Goal: Transaction & Acquisition: Download file/media

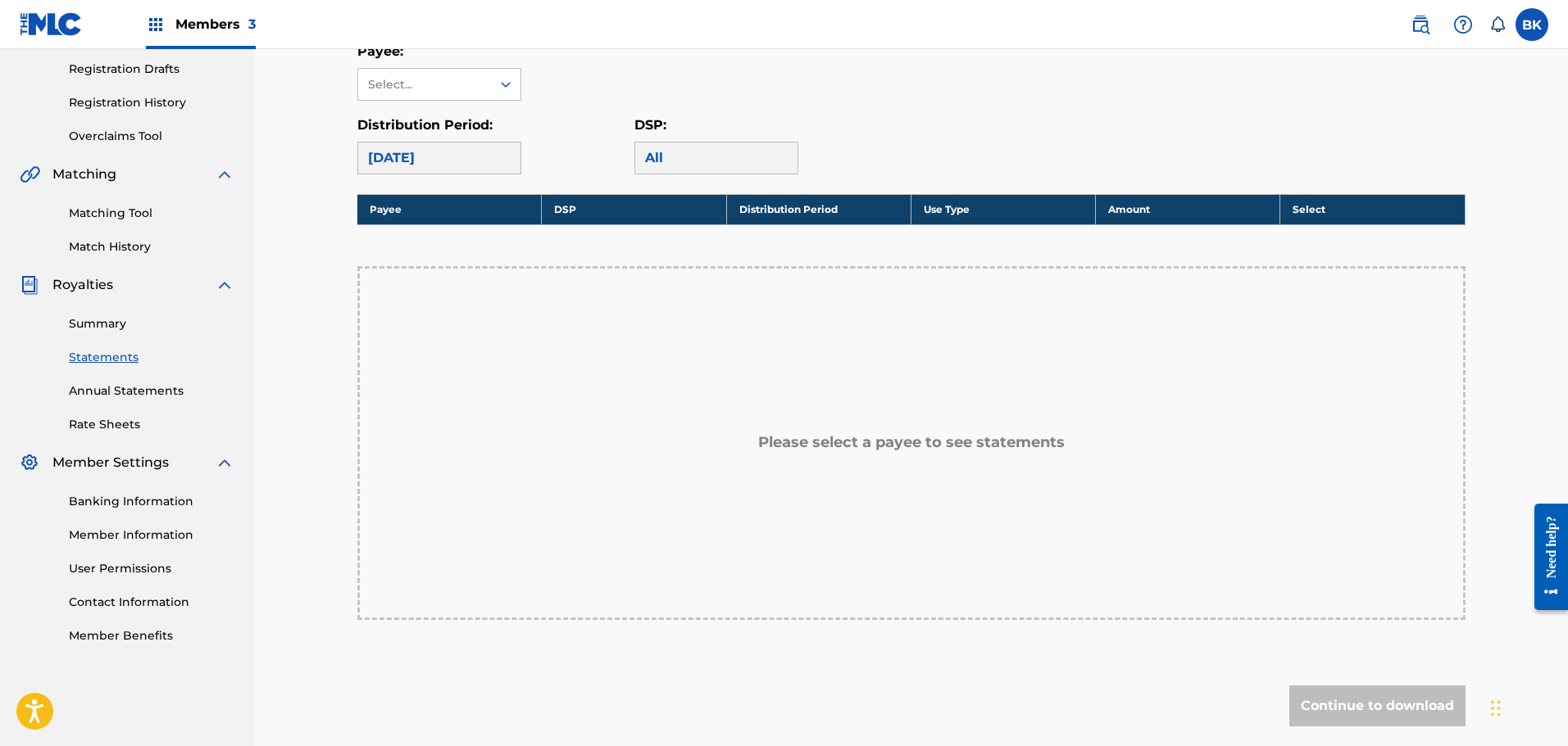
click at [681, 154] on div "All" at bounding box center [716, 158] width 164 height 32
click at [506, 84] on icon at bounding box center [505, 84] width 16 height 16
click at [426, 140] on div "7th Wave Argo Vela Songs" at bounding box center [439, 131] width 162 height 61
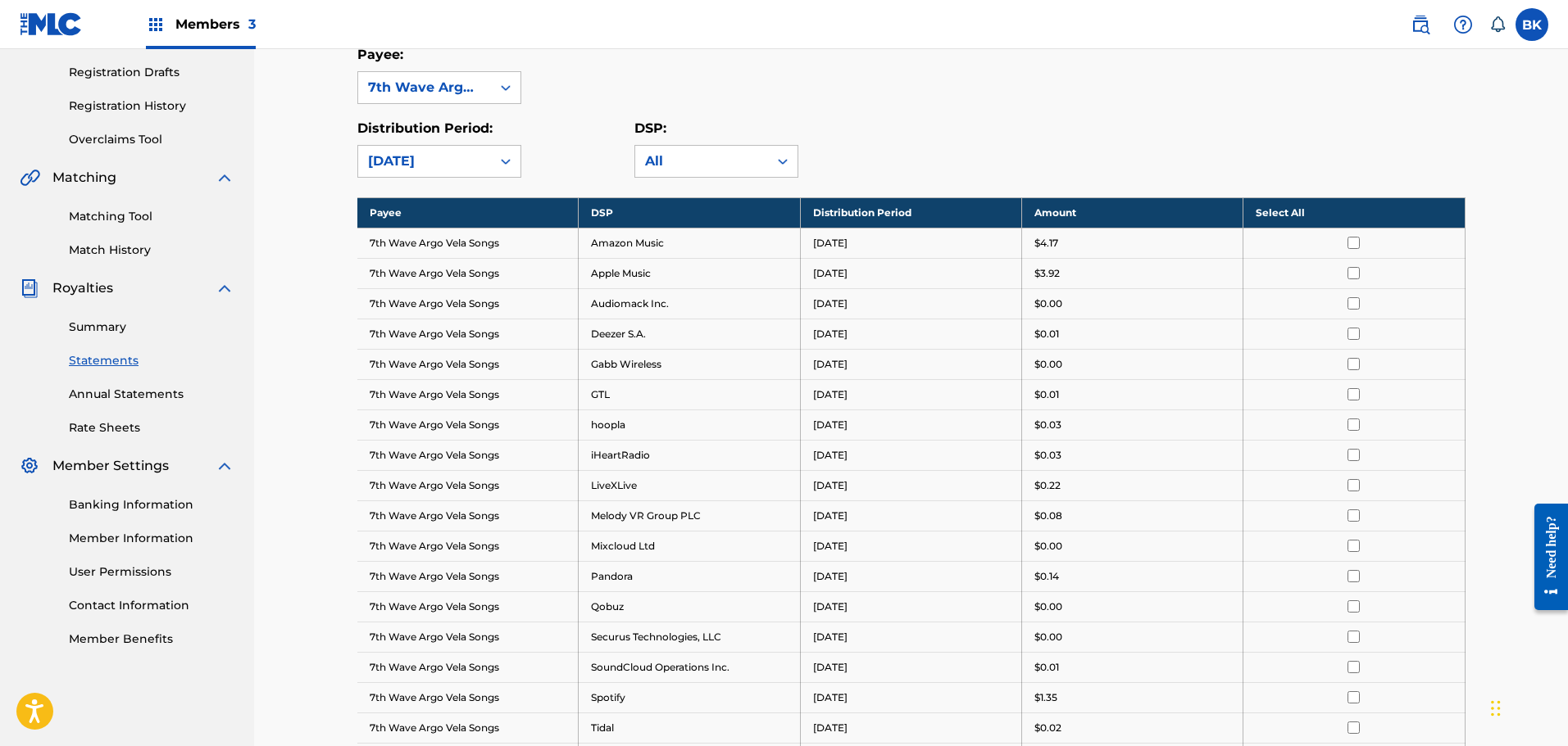
scroll to position [273, 0]
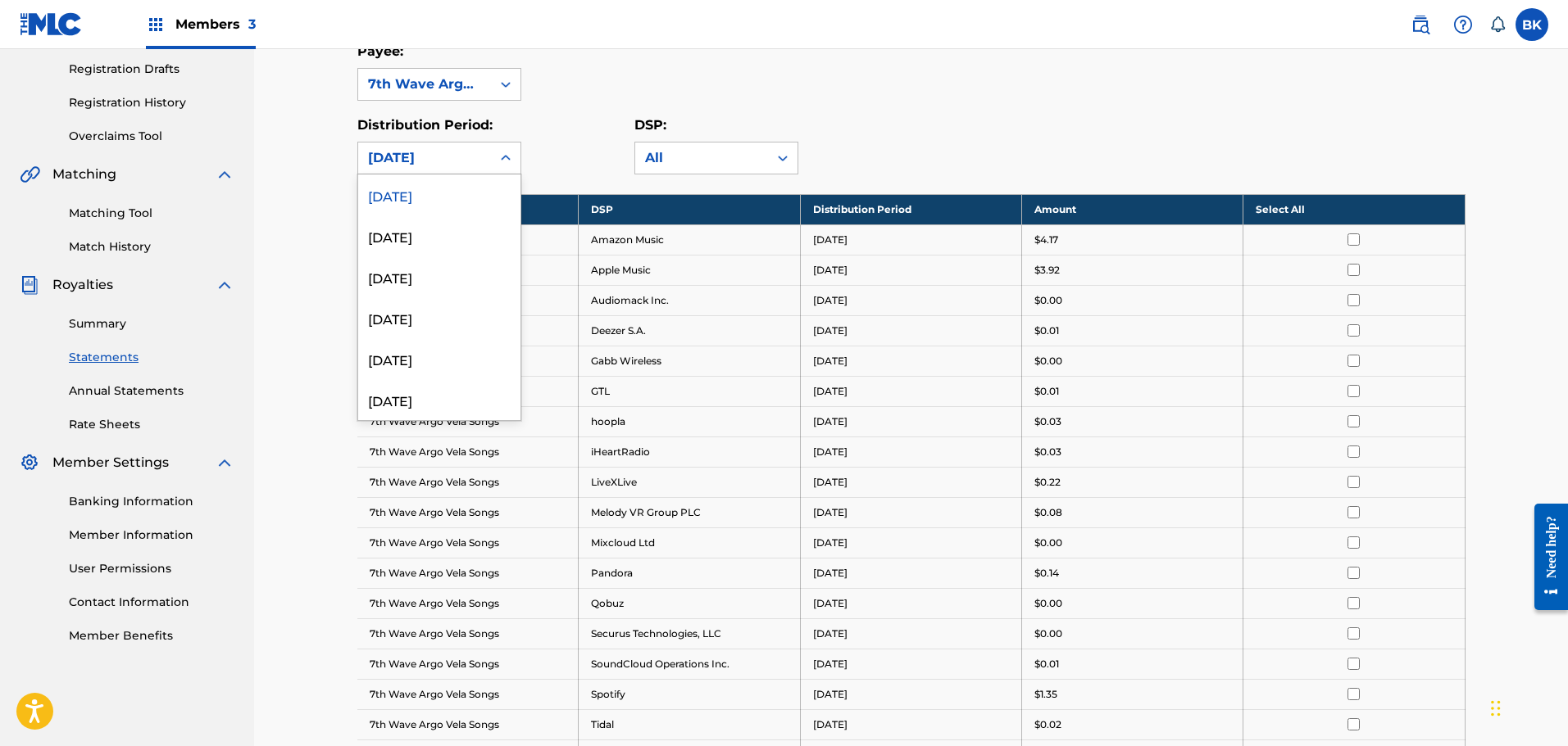
click at [509, 153] on icon at bounding box center [505, 157] width 16 height 16
click at [439, 234] on div "[DATE]" at bounding box center [439, 236] width 162 height 41
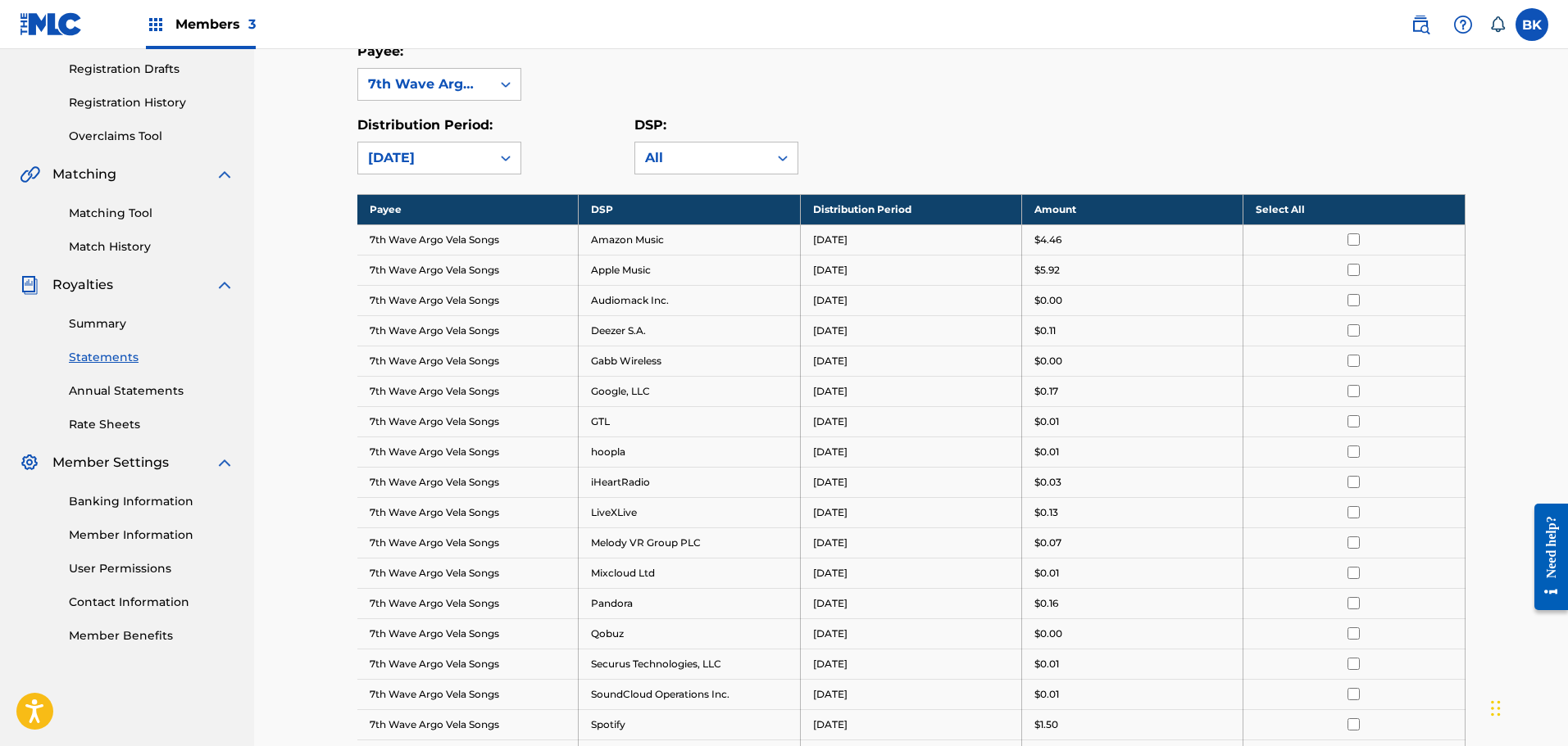
click at [1280, 213] on th "Select All" at bounding box center [1353, 209] width 221 height 30
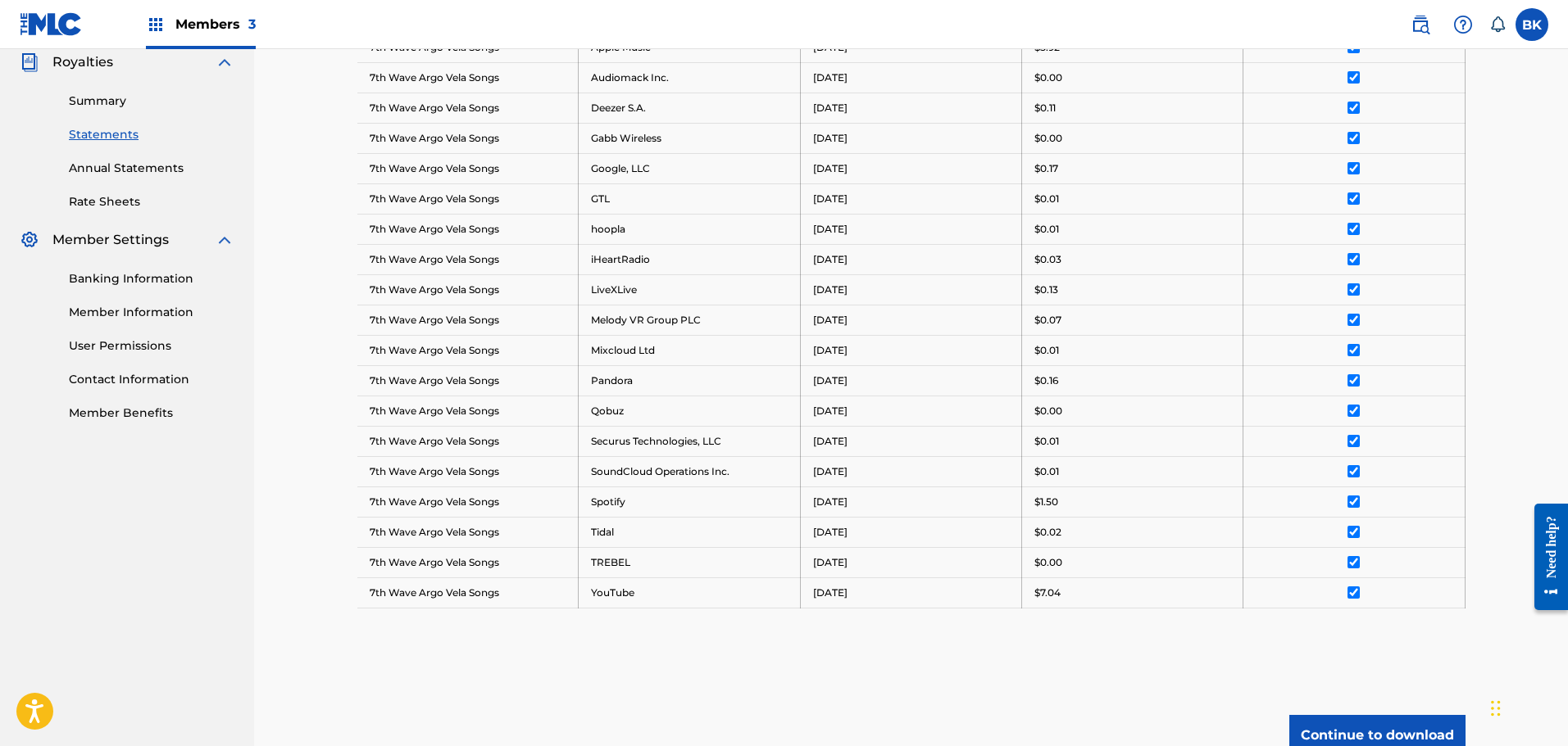
scroll to position [649, 0]
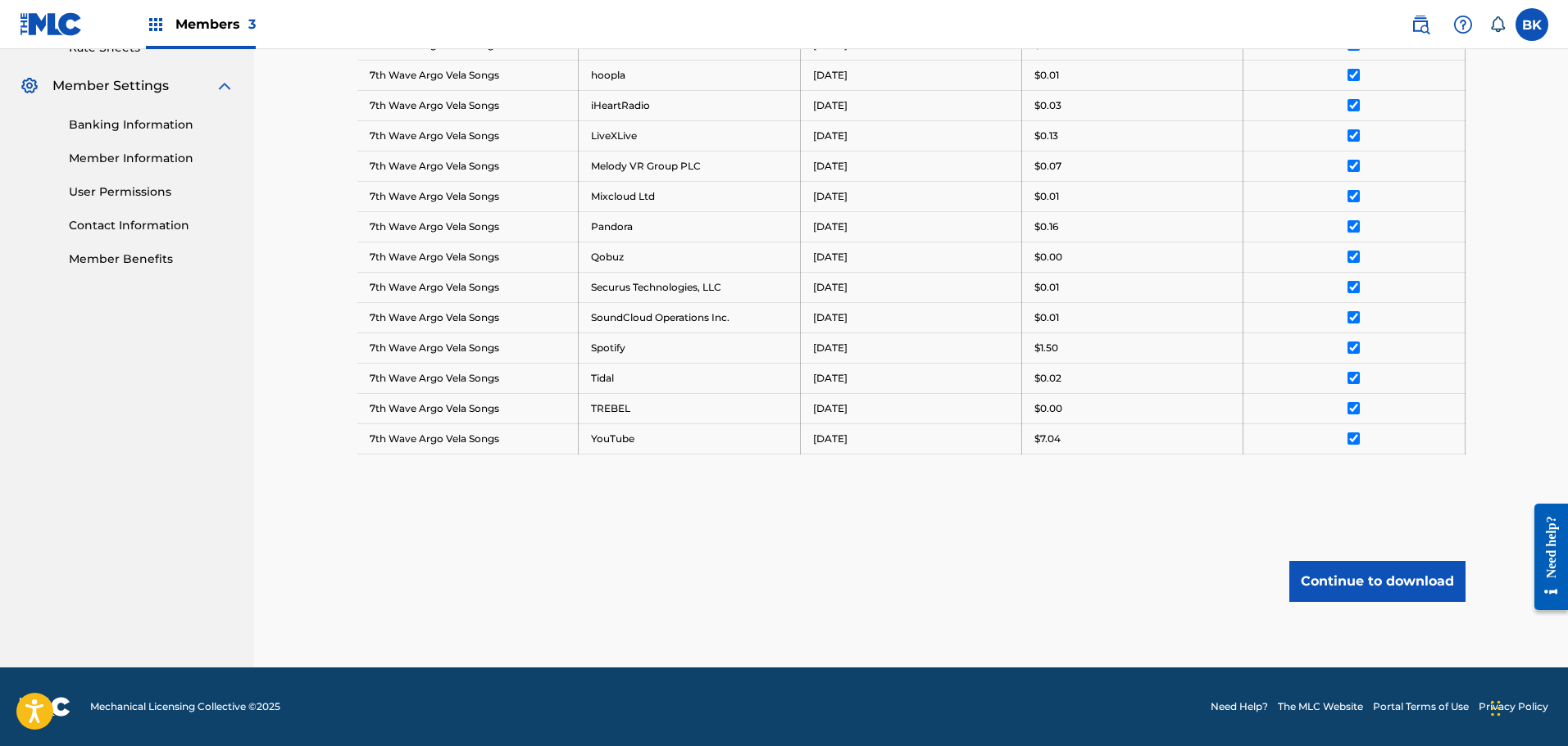
click at [1400, 584] on button "Continue to download" at bounding box center [1377, 582] width 176 height 41
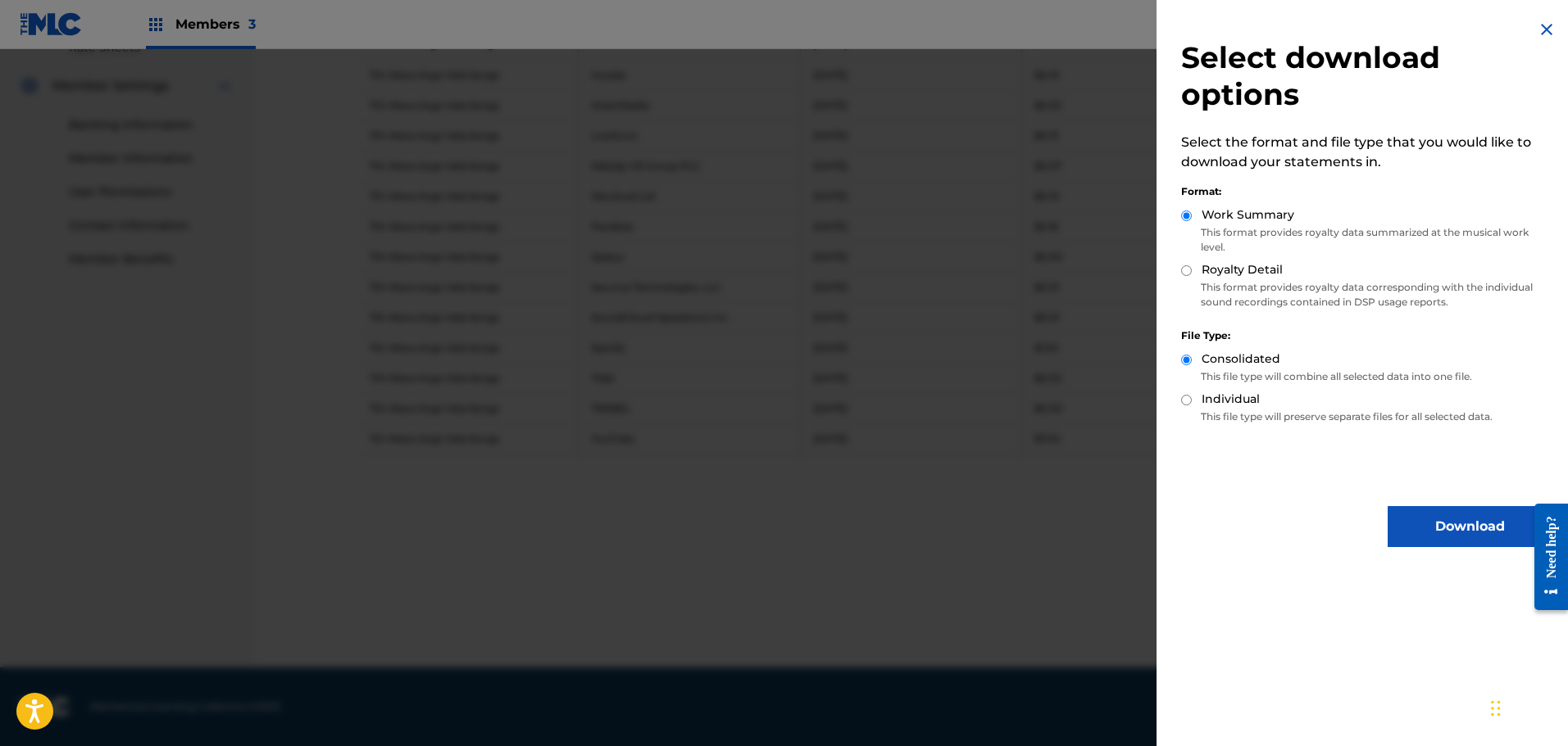
click at [1180, 275] on div "Select download options Select the format and file type that you would like to …" at bounding box center [1365, 283] width 420 height 567
click at [1182, 275] on input "Royalty Detail" at bounding box center [1186, 271] width 10 height 10
radio input "true"
click at [1442, 530] on button "Download" at bounding box center [1470, 526] width 164 height 41
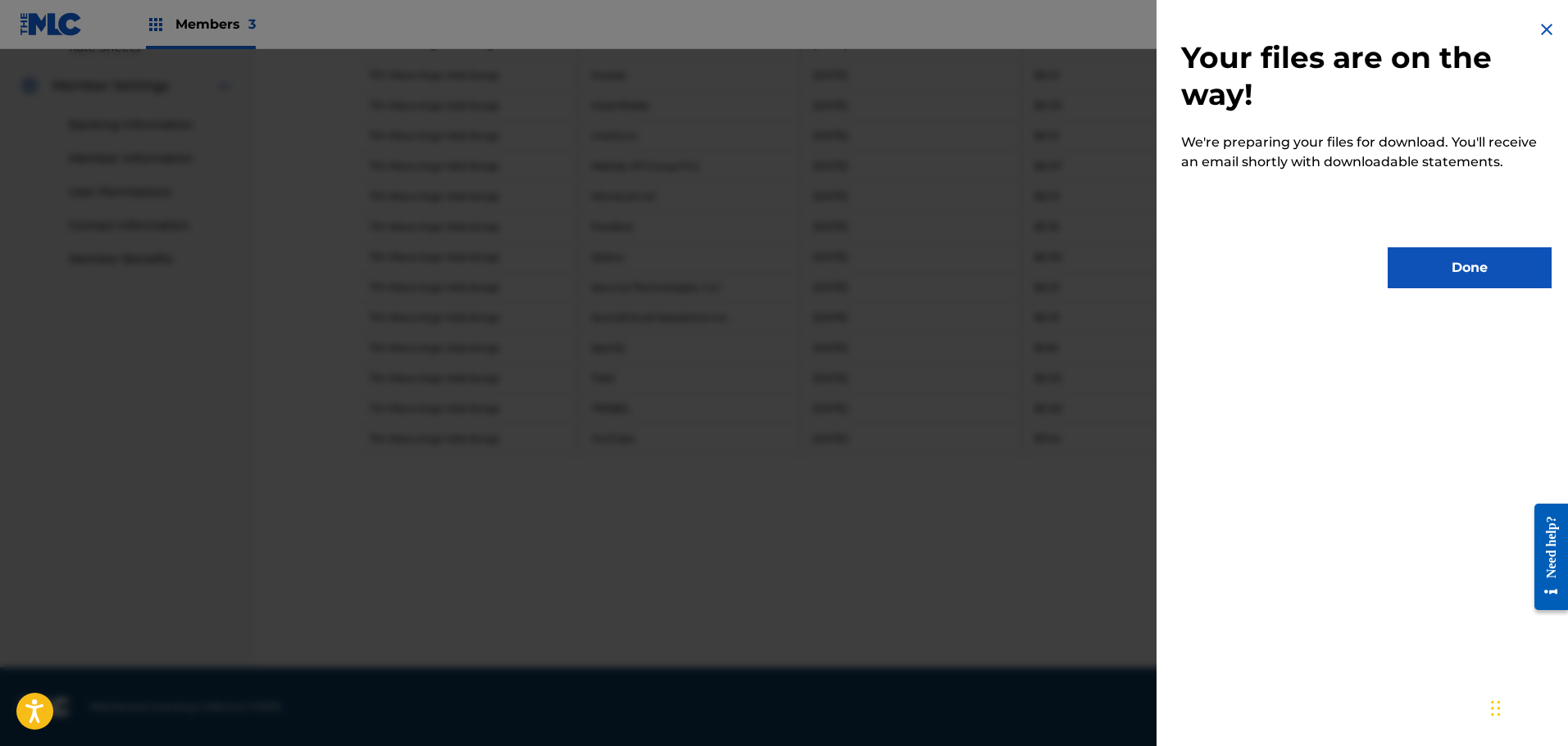
click at [1451, 280] on button "Done" at bounding box center [1470, 267] width 164 height 41
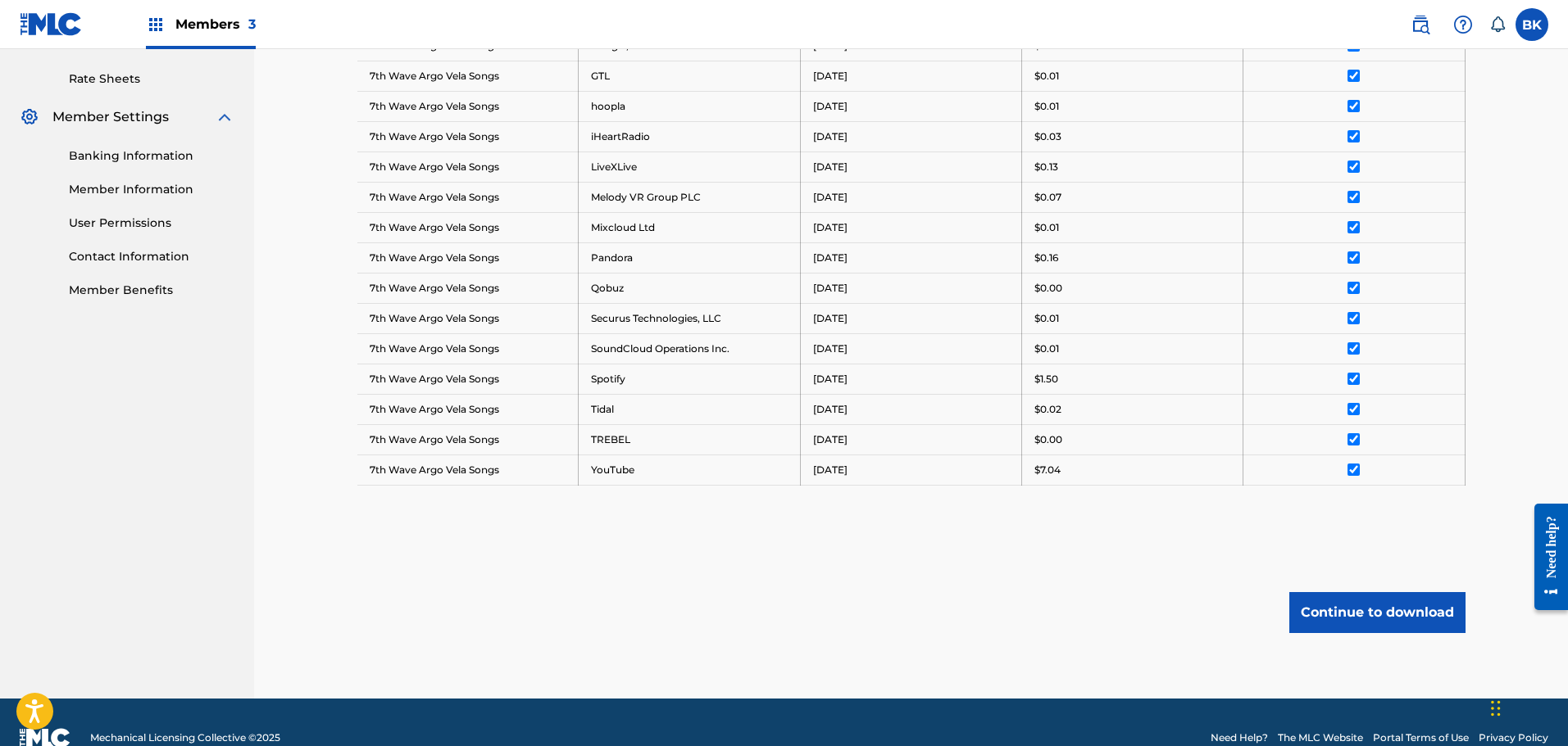
scroll to position [0, 0]
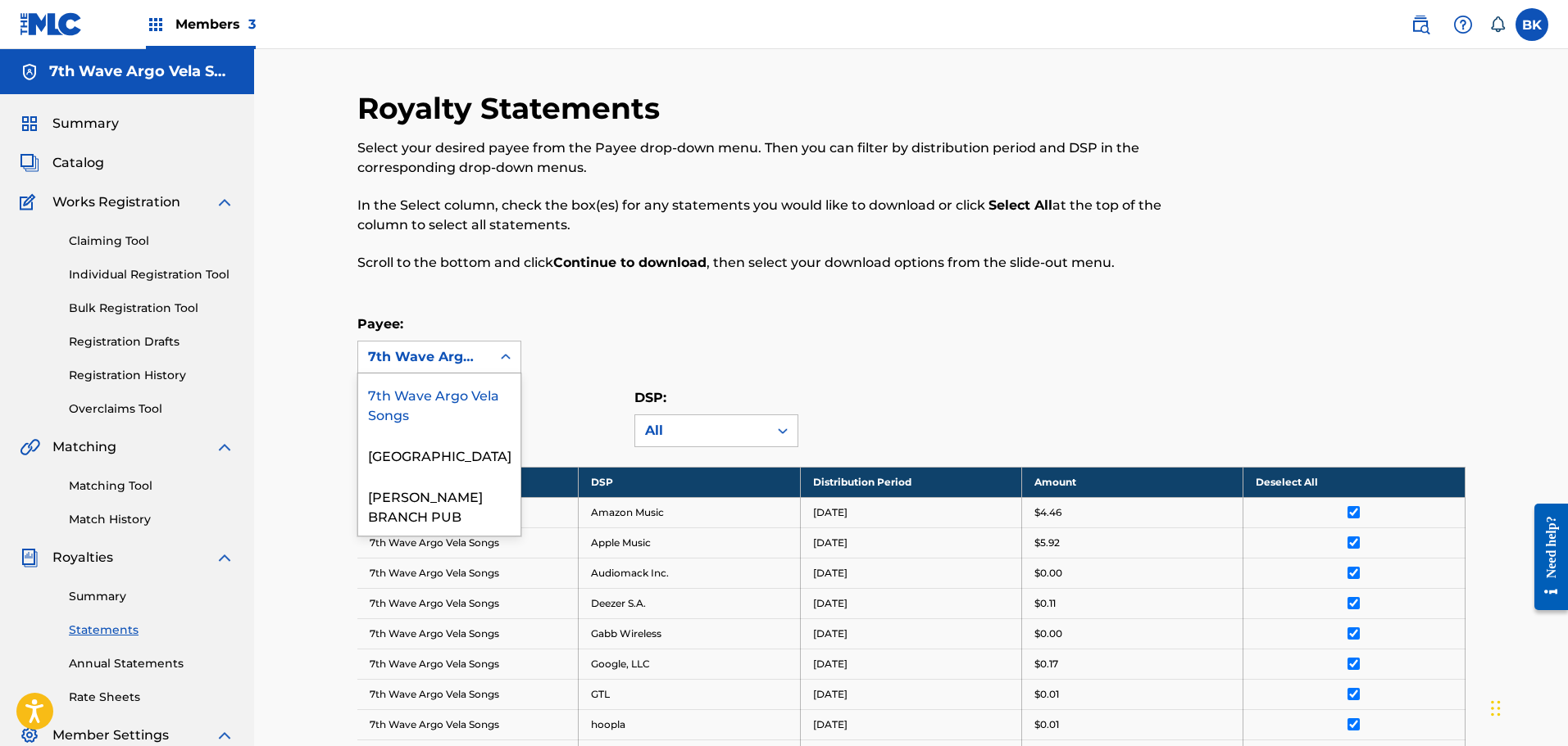
click at [475, 350] on div "7th Wave Argo Vela Songs" at bounding box center [424, 356] width 113 height 20
click at [445, 451] on div "[GEOGRAPHIC_DATA]" at bounding box center [439, 455] width 162 height 41
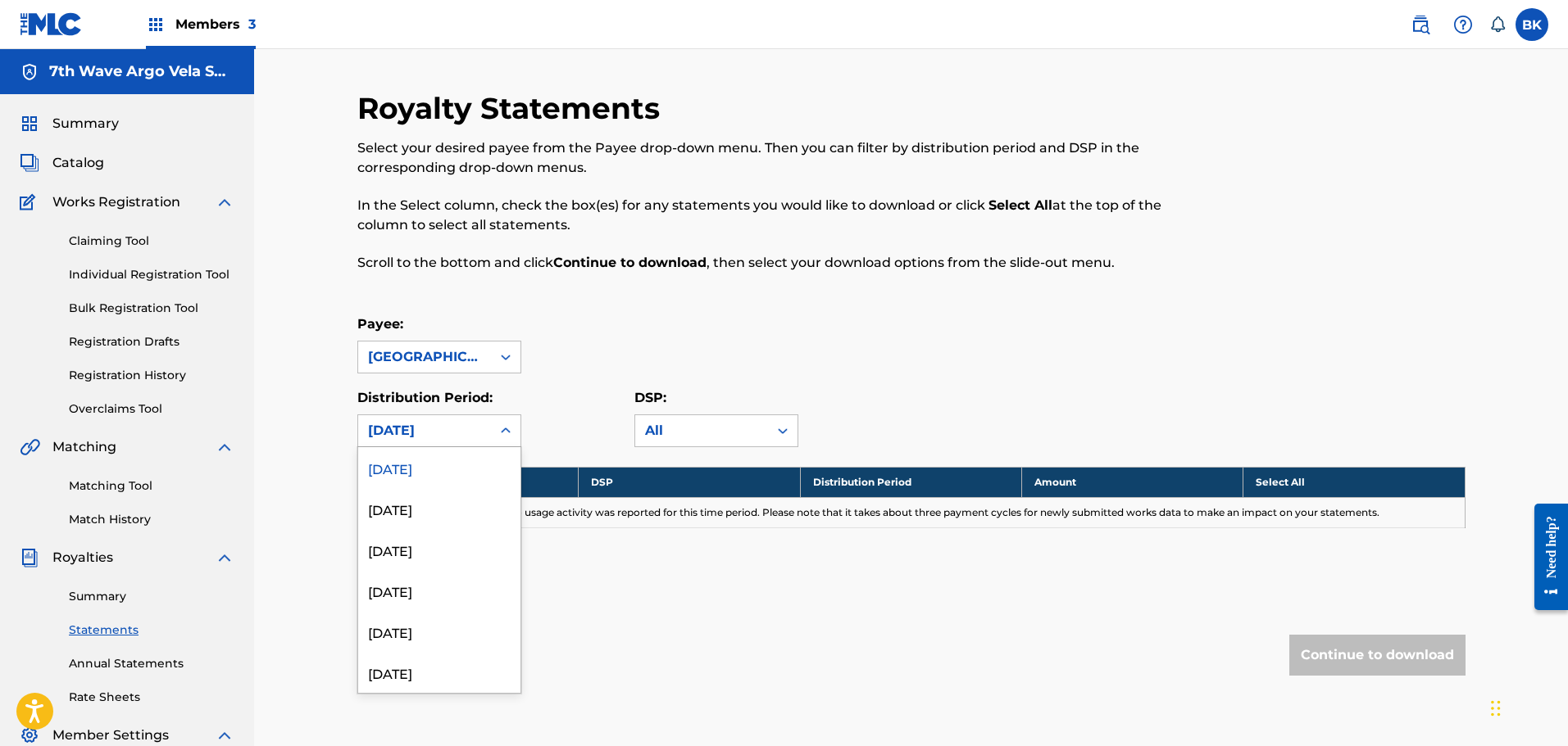
click at [484, 438] on div "[DATE]" at bounding box center [424, 431] width 133 height 31
click at [589, 368] on div "Payee: [GEOGRAPHIC_DATA]" at bounding box center [911, 344] width 1108 height 59
click at [458, 435] on div "[DATE]" at bounding box center [424, 431] width 113 height 20
click at [426, 504] on div "[DATE]" at bounding box center [439, 508] width 162 height 41
drag, startPoint x: 463, startPoint y: 434, endPoint x: 496, endPoint y: 409, distance: 41.4
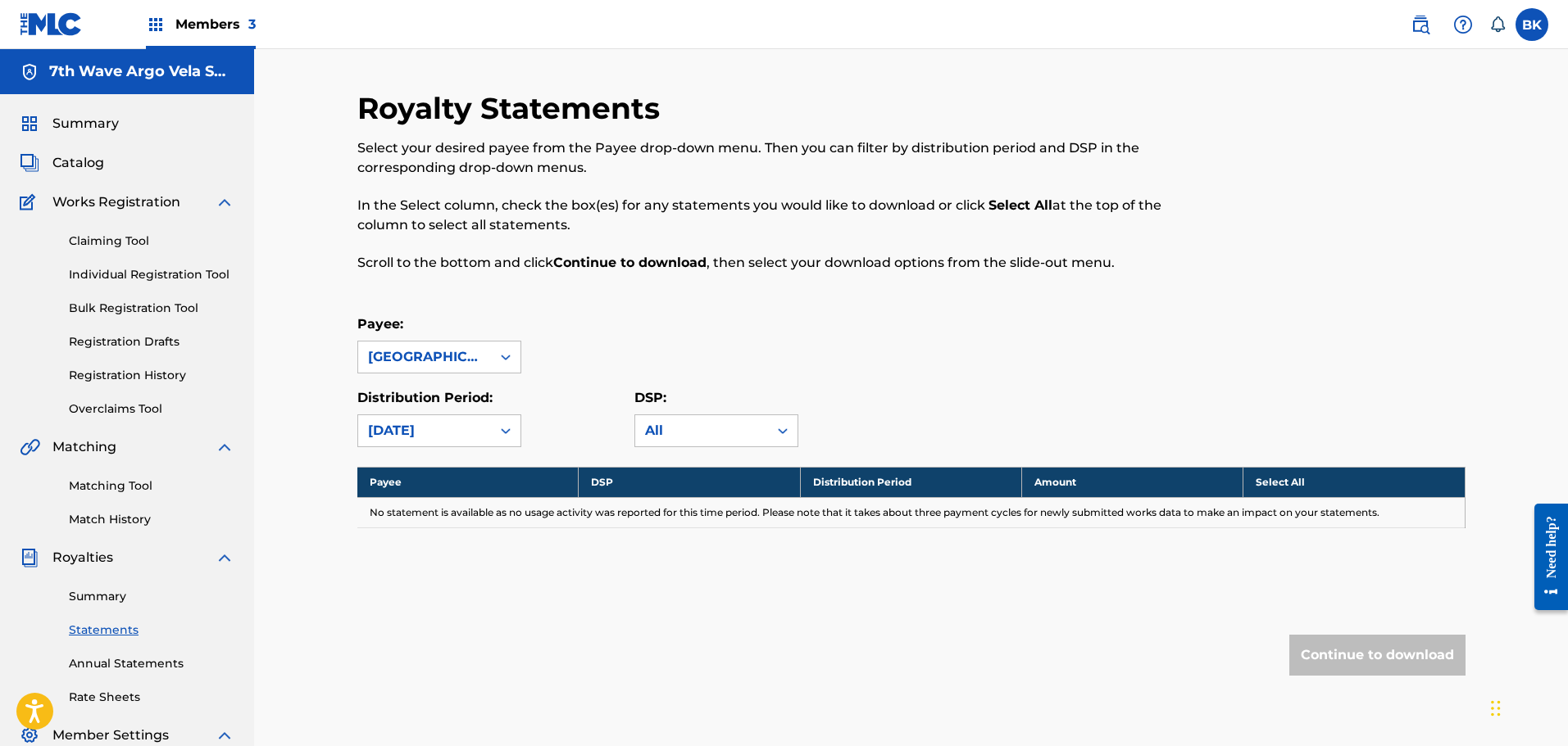
click at [465, 432] on div "[DATE]" at bounding box center [424, 431] width 113 height 20
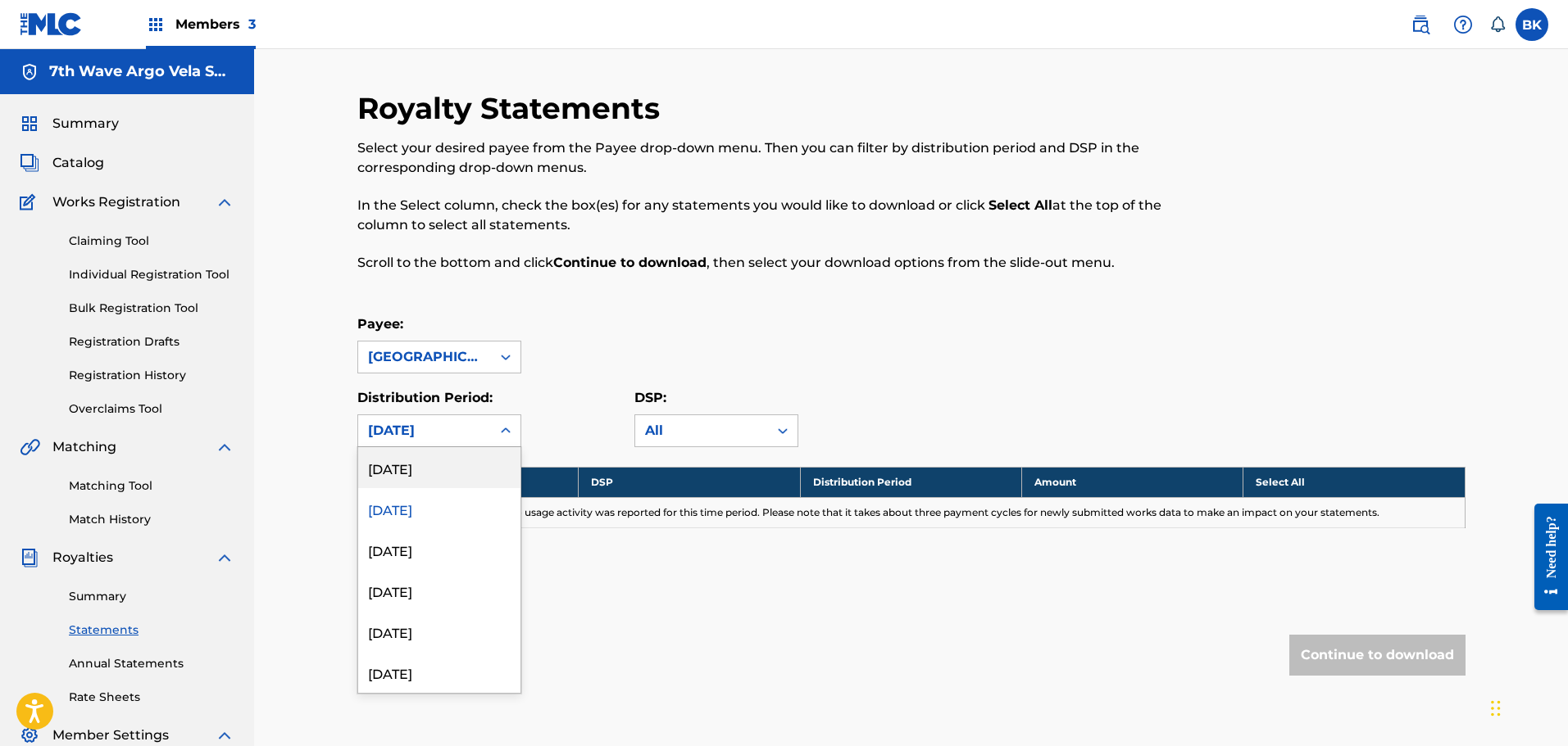
click at [593, 355] on div "Payee: [GEOGRAPHIC_DATA]" at bounding box center [911, 344] width 1108 height 59
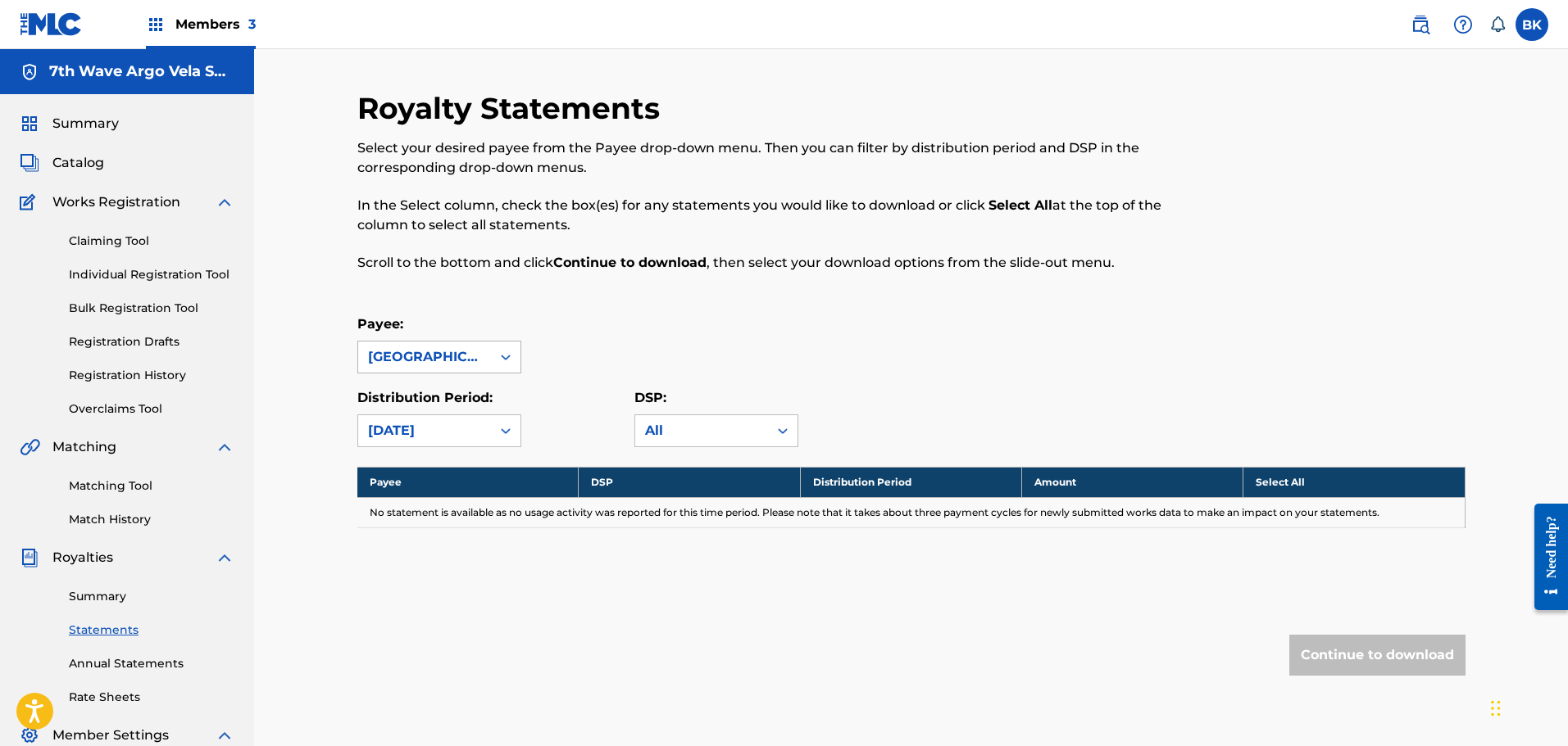
click at [476, 360] on div "[GEOGRAPHIC_DATA]" at bounding box center [424, 356] width 113 height 20
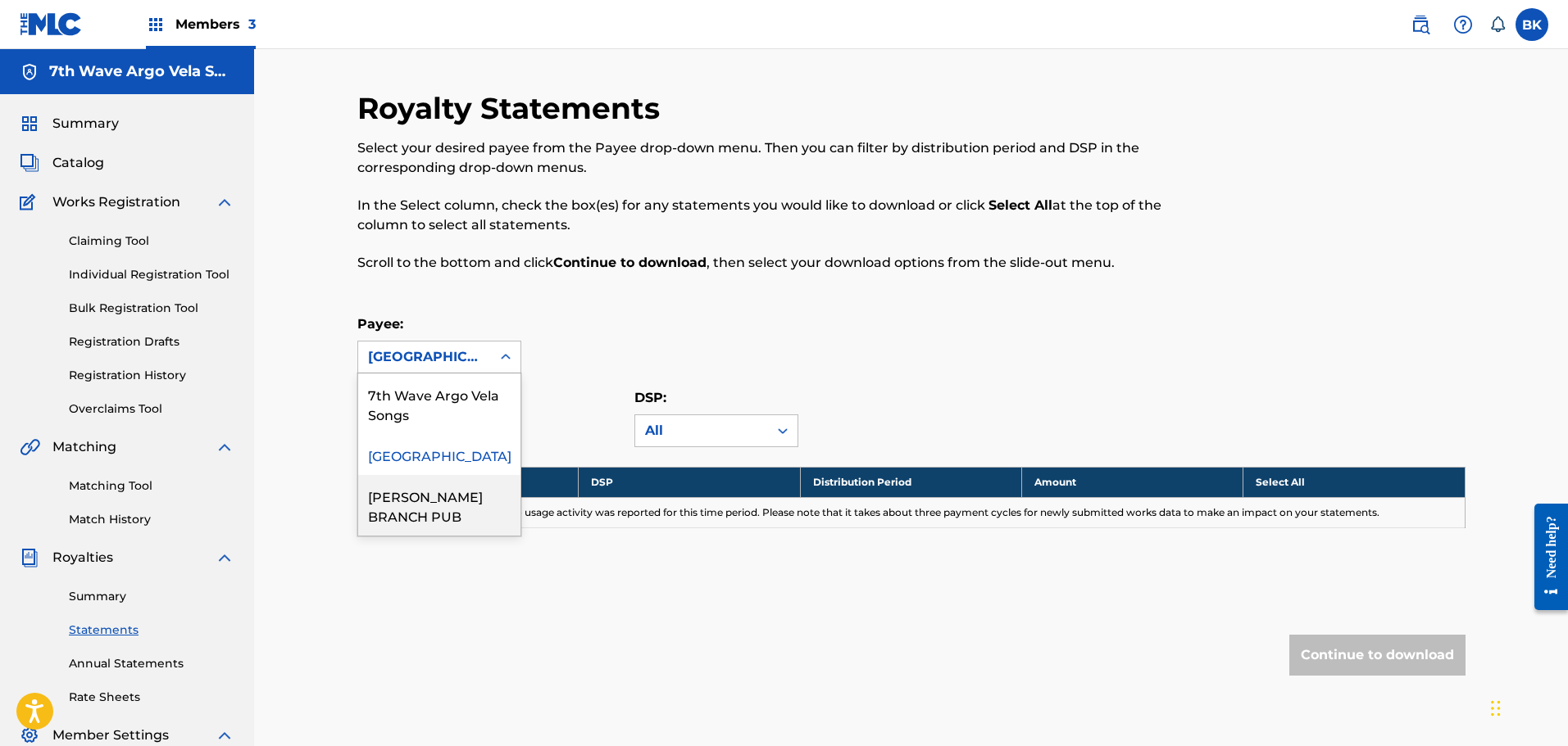
click at [438, 494] on div "[PERSON_NAME] BRANCH PUB" at bounding box center [439, 505] width 162 height 61
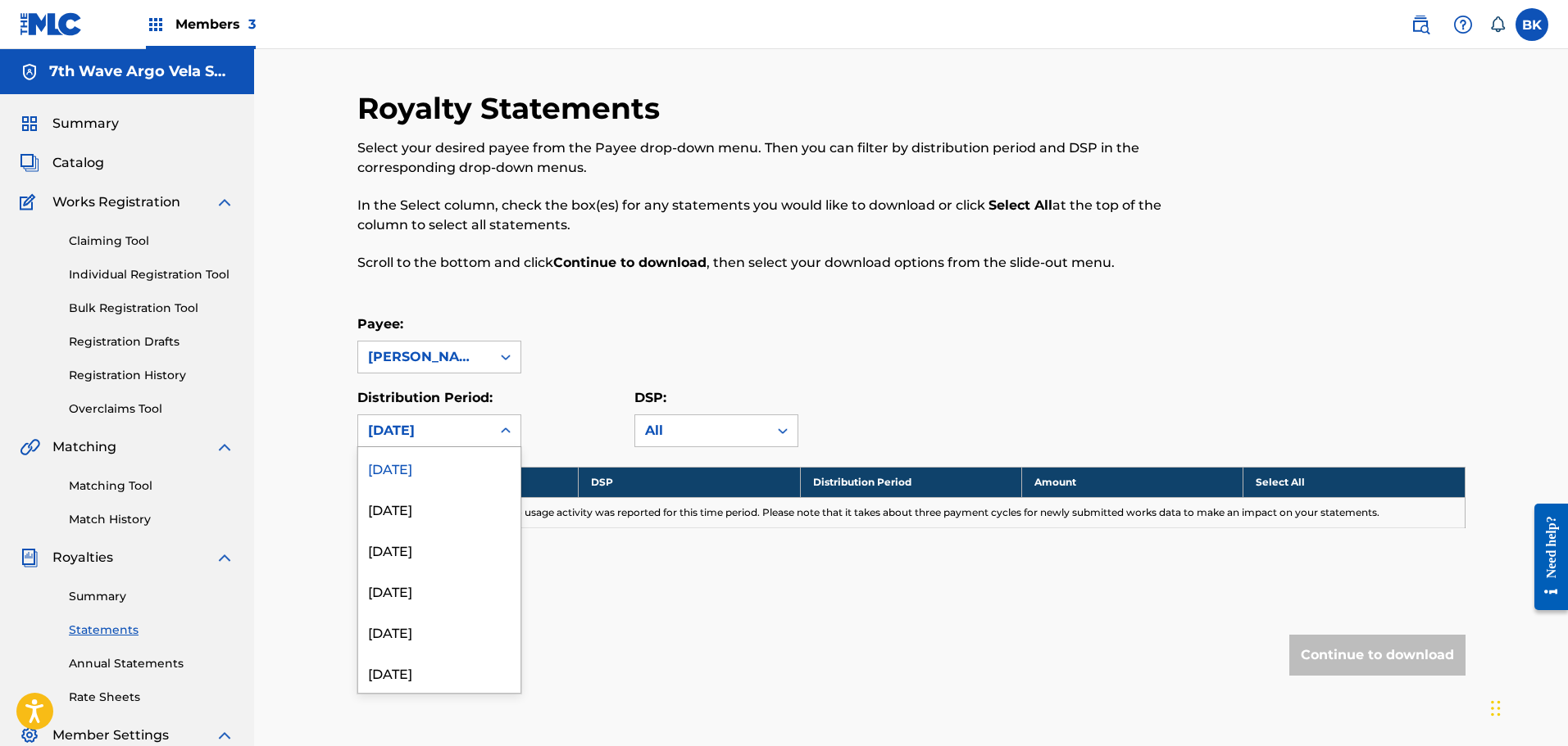
click at [475, 439] on div "[DATE]" at bounding box center [424, 431] width 113 height 20
click at [418, 518] on div "[DATE]" at bounding box center [439, 508] width 162 height 41
click at [646, 344] on div "Payee: [PERSON_NAME] BRANCH PUB" at bounding box center [911, 344] width 1108 height 59
click at [191, 32] on span "Members 3" at bounding box center [215, 24] width 80 height 19
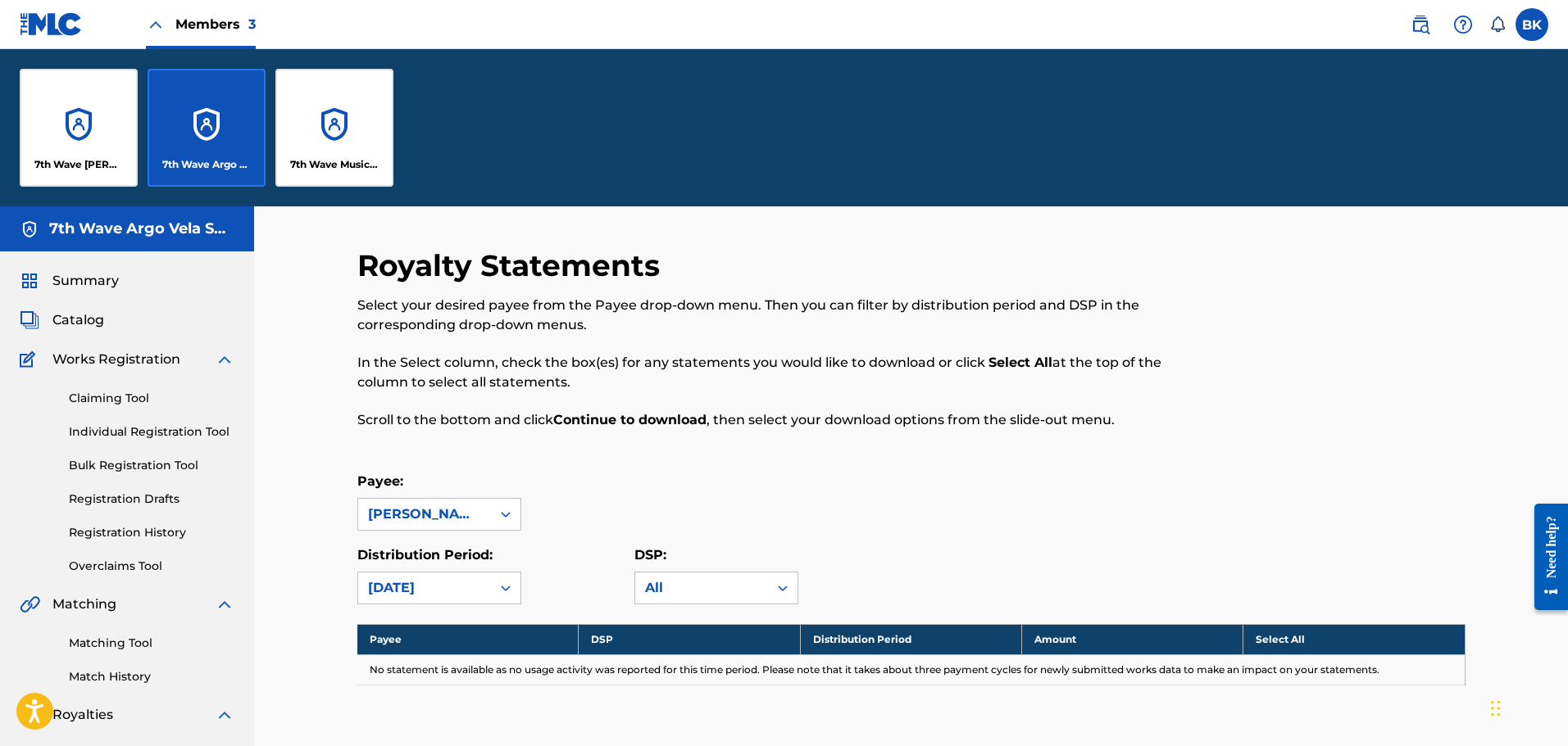
click at [112, 124] on div "7th Wave [PERSON_NAME] Songs" at bounding box center [79, 128] width 118 height 118
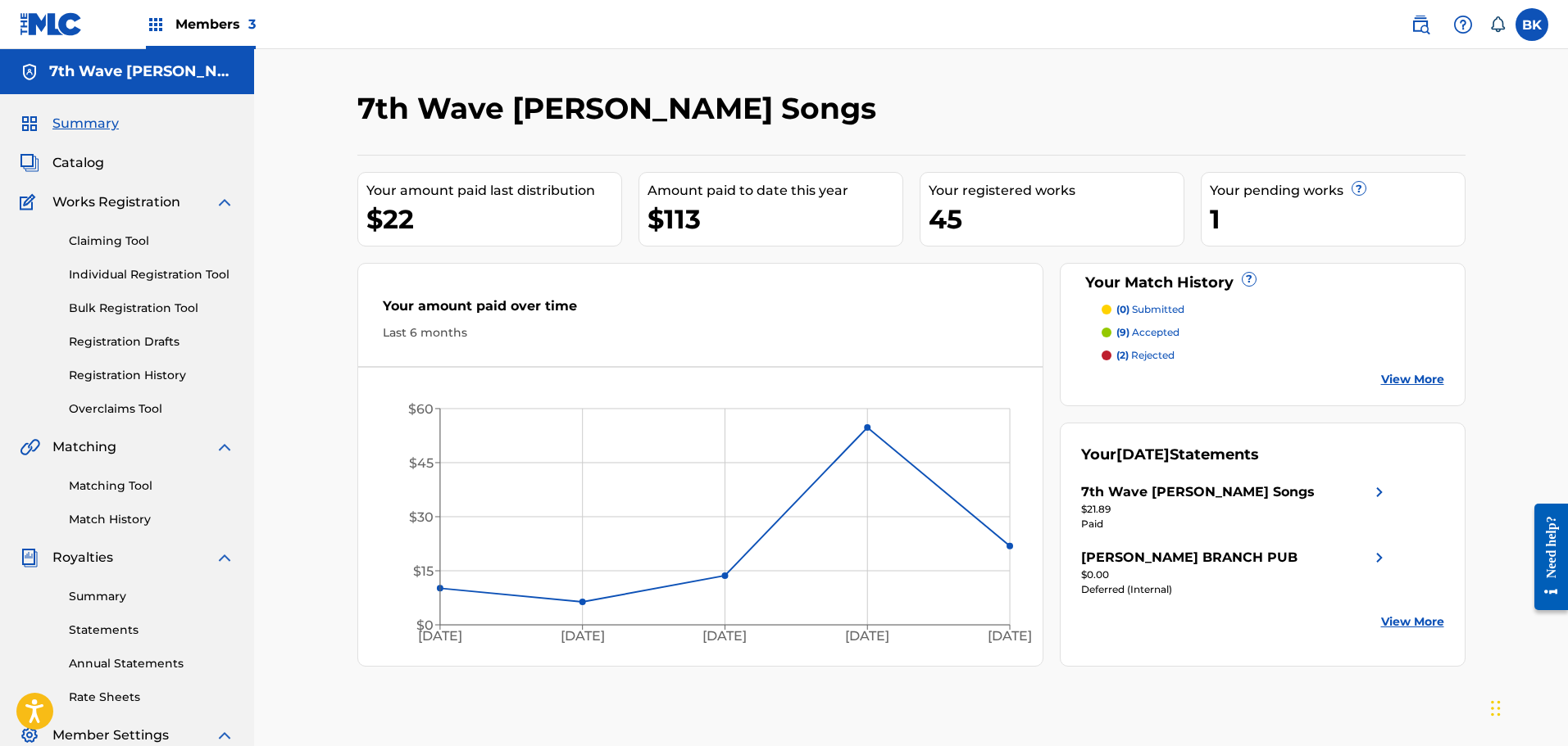
click at [103, 635] on link "Statements" at bounding box center [152, 631] width 166 height 17
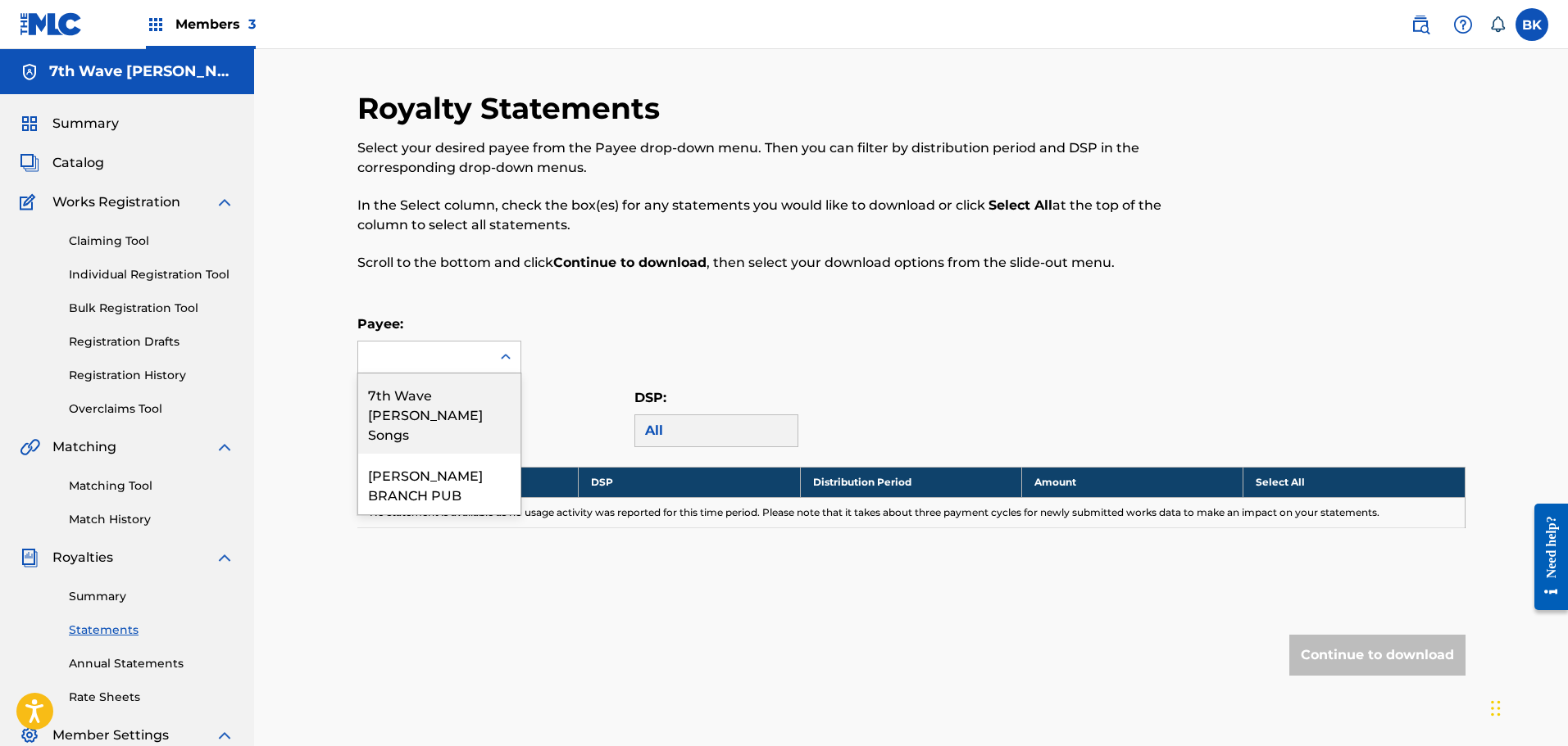
click at [493, 359] on div at bounding box center [505, 357] width 30 height 30
click at [453, 402] on div "7th Wave [PERSON_NAME] Songs" at bounding box center [439, 414] width 162 height 80
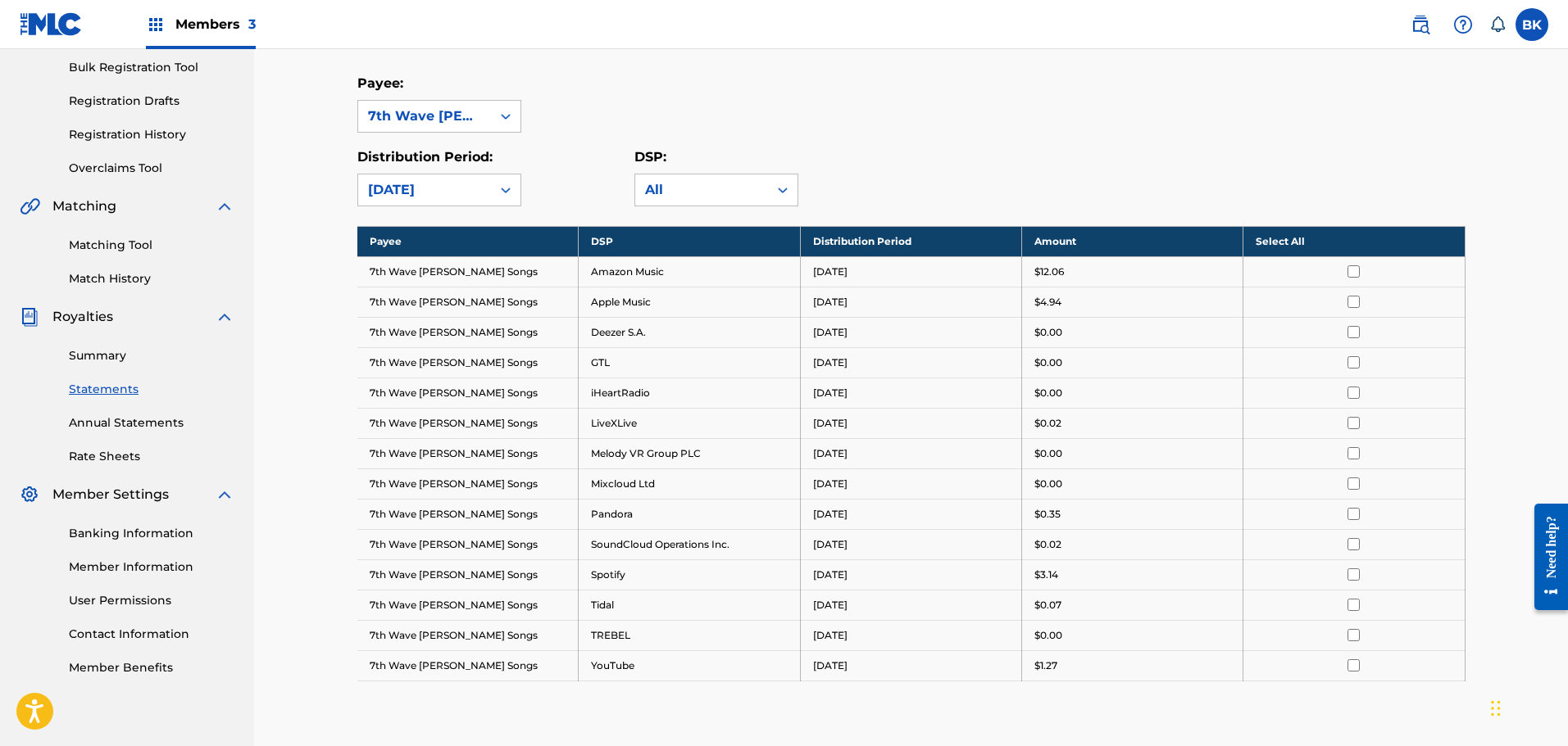
scroll to position [273, 0]
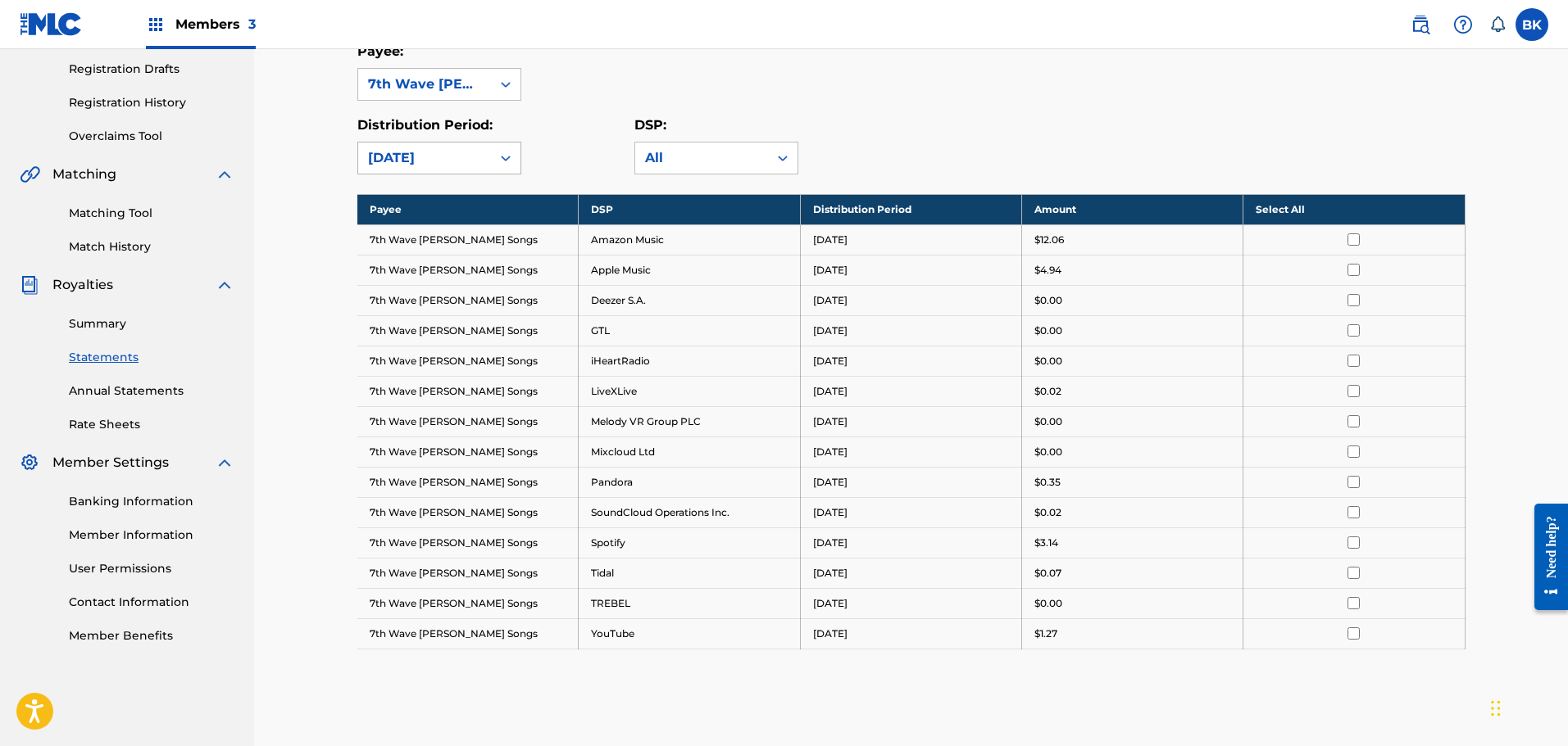
click at [491, 155] on div at bounding box center [505, 158] width 30 height 31
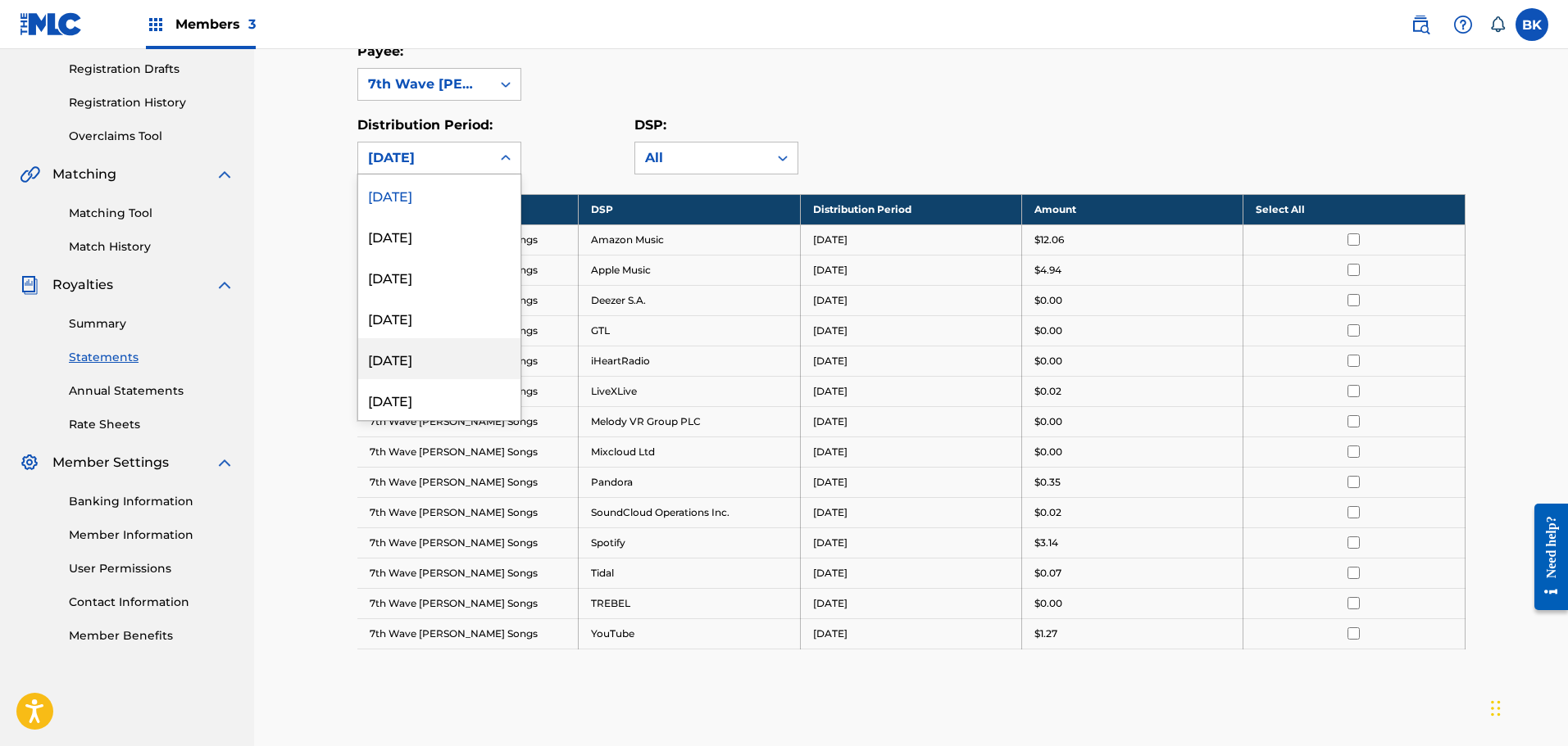
click at [409, 364] on div "[DATE]" at bounding box center [439, 359] width 162 height 41
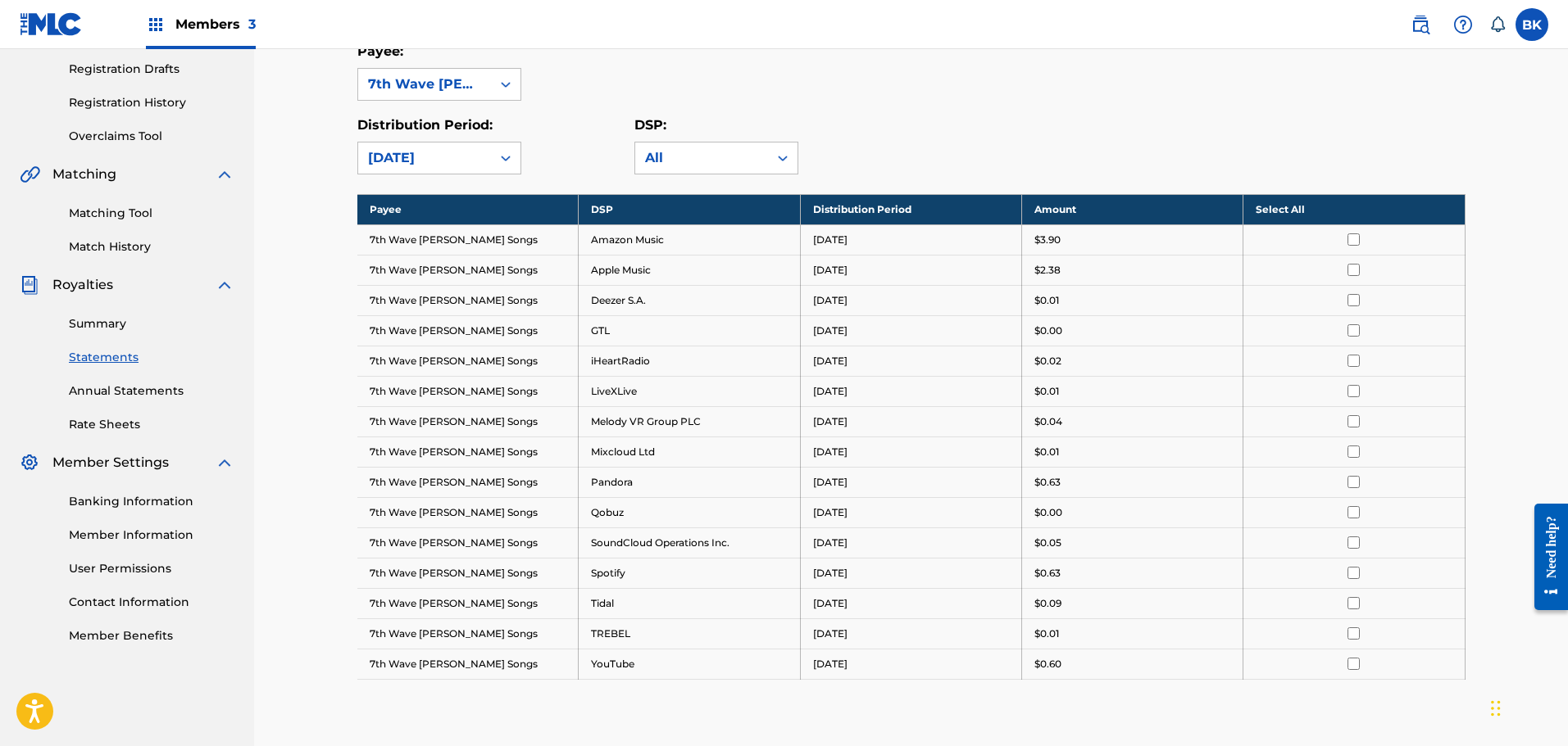
click at [1326, 210] on th "Select All" at bounding box center [1353, 209] width 221 height 30
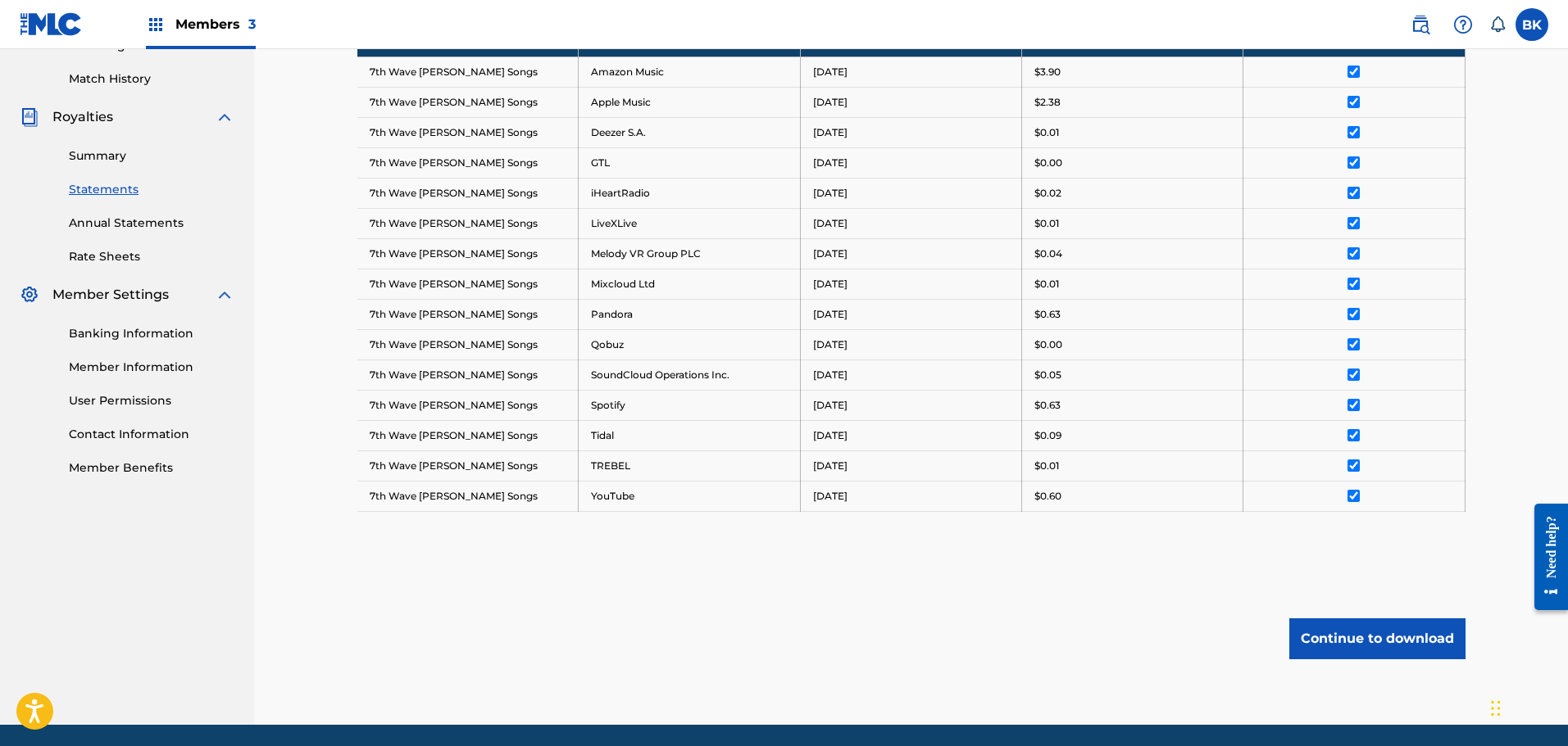
scroll to position [498, 0]
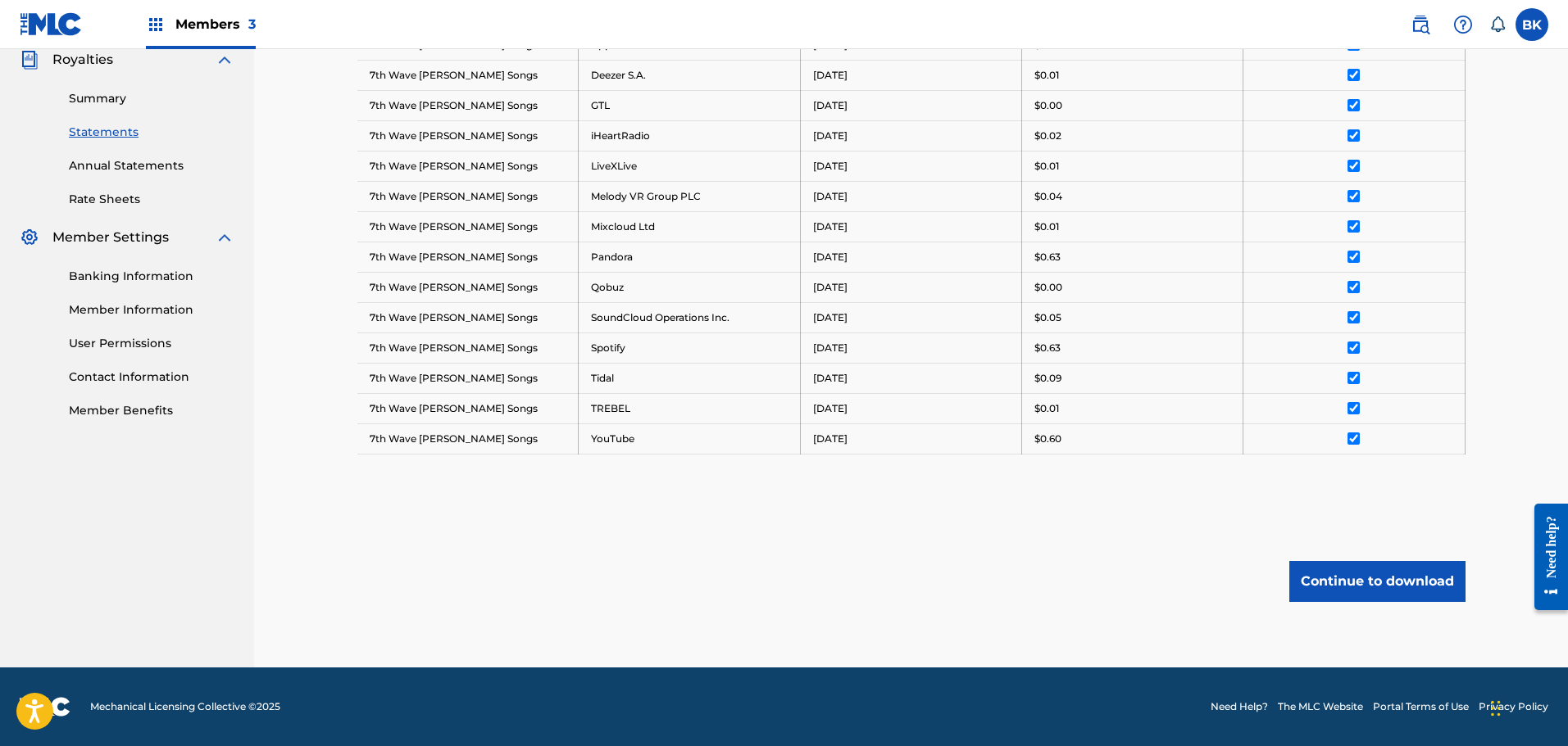
click at [1384, 586] on button "Continue to download" at bounding box center [1377, 582] width 176 height 41
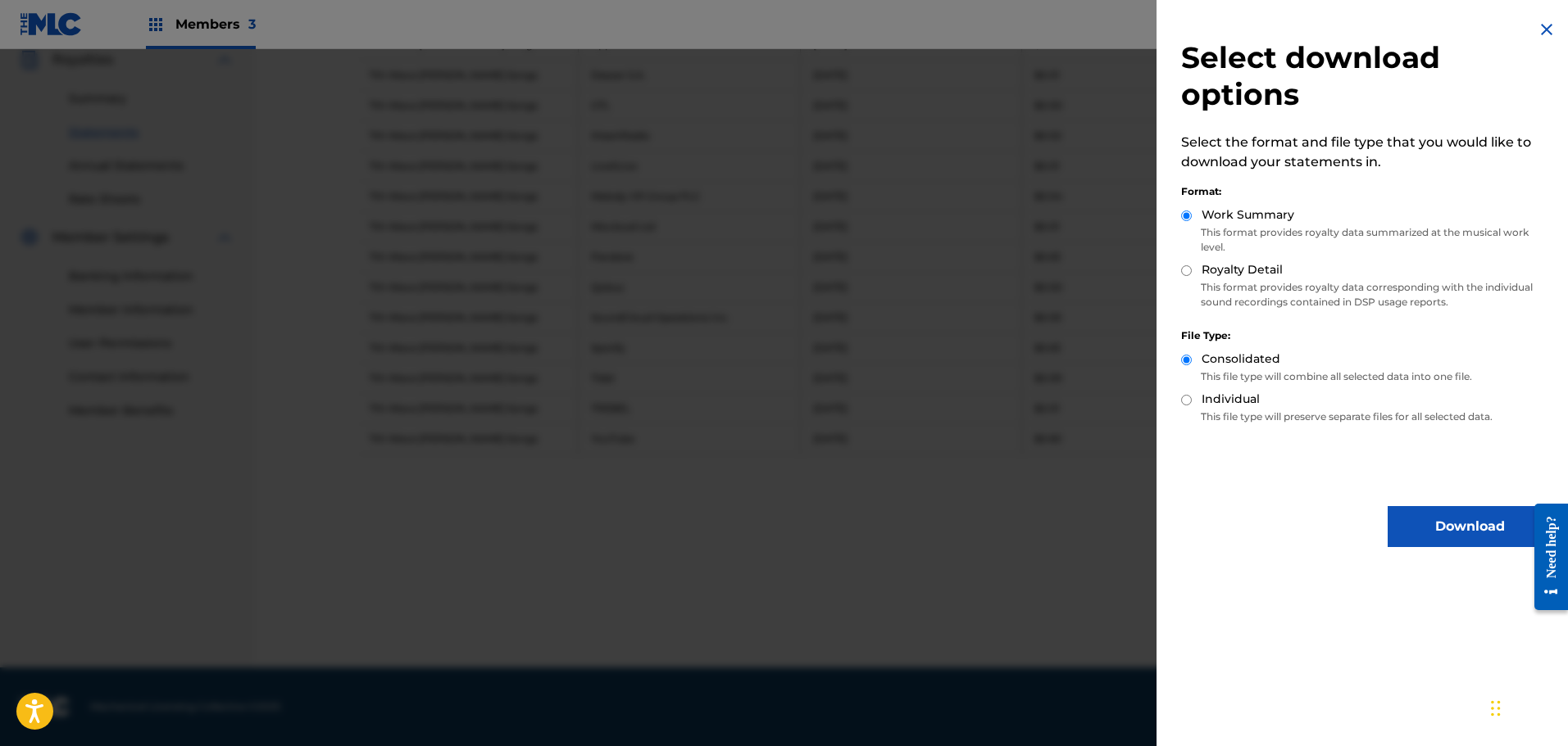
click at [1189, 275] on input "Royalty Detail" at bounding box center [1186, 271] width 10 height 10
radio input "true"
click at [1449, 523] on button "Download" at bounding box center [1470, 526] width 164 height 41
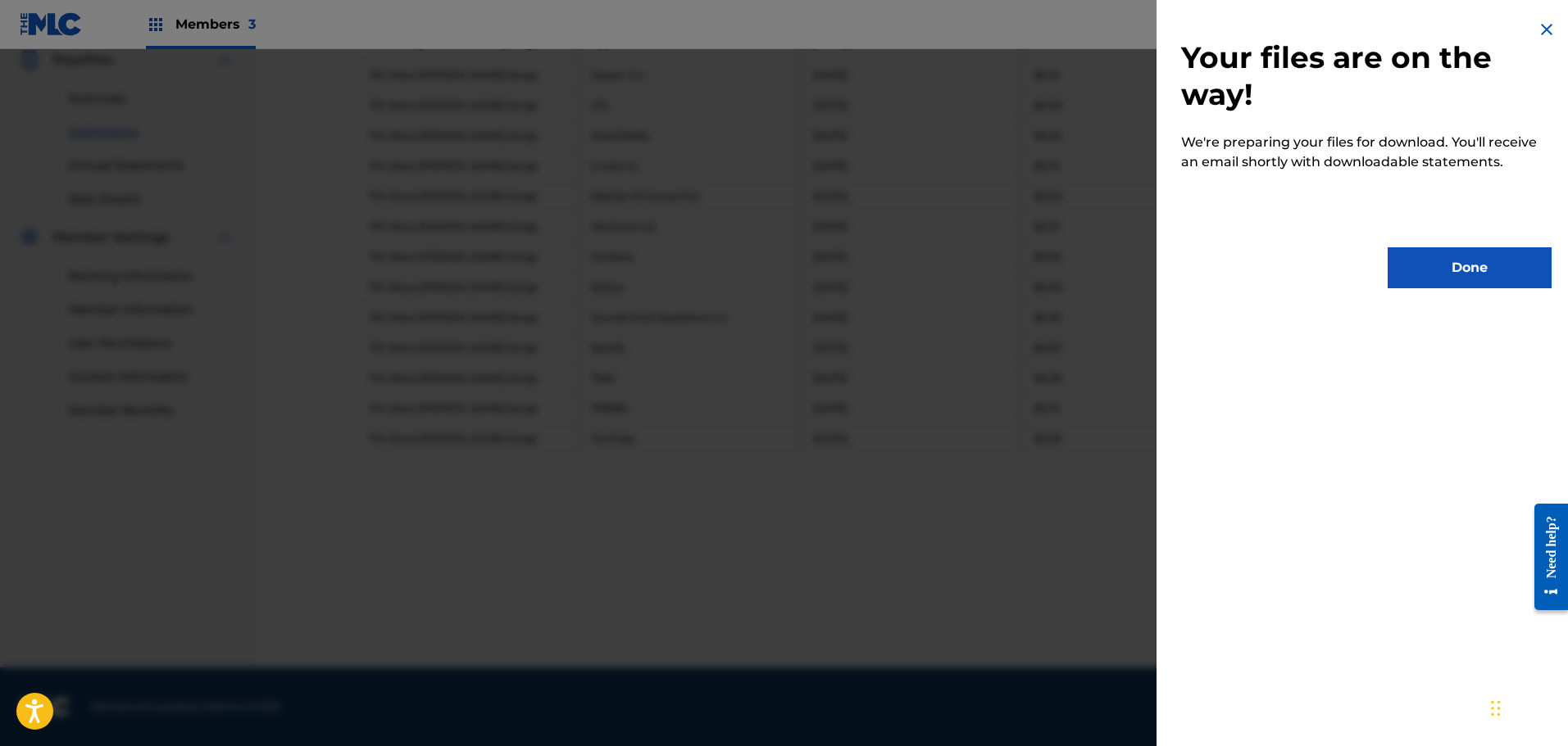
click at [1484, 267] on button "Done" at bounding box center [1470, 267] width 164 height 41
